Goal: Task Accomplishment & Management: Manage account settings

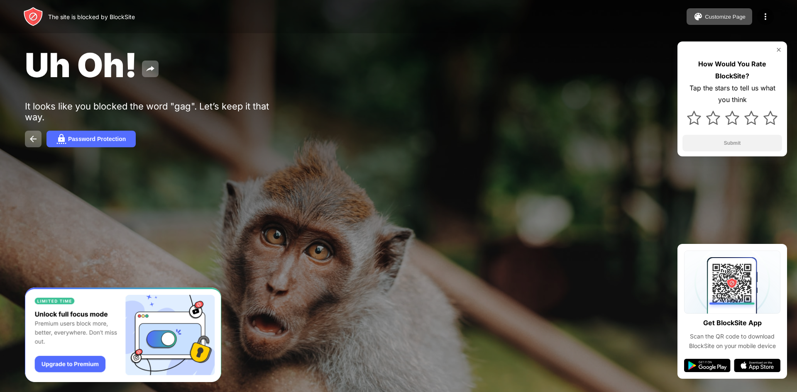
click at [83, 142] on button "Password Protection" at bounding box center [90, 139] width 89 height 17
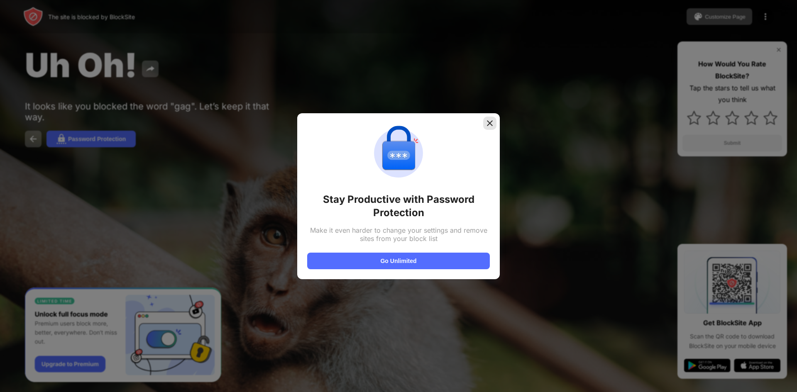
click at [487, 125] on img at bounding box center [490, 123] width 8 height 8
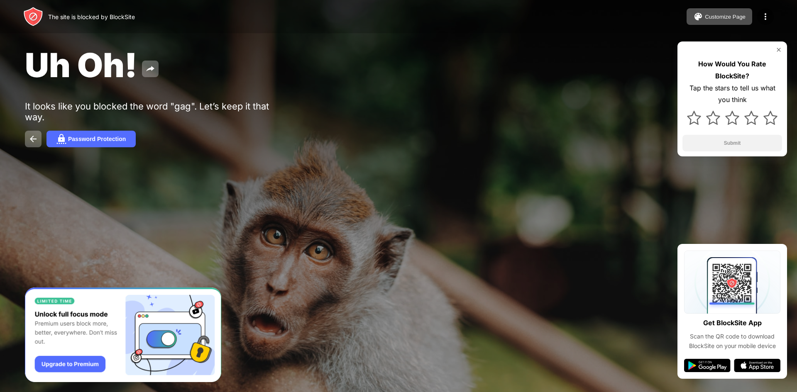
click at [105, 113] on div "It looks like you blocked the word "gag". Let’s keep it that way." at bounding box center [153, 112] width 257 height 22
click at [38, 135] on img at bounding box center [33, 139] width 10 height 10
